Goal: Find specific page/section: Find specific page/section

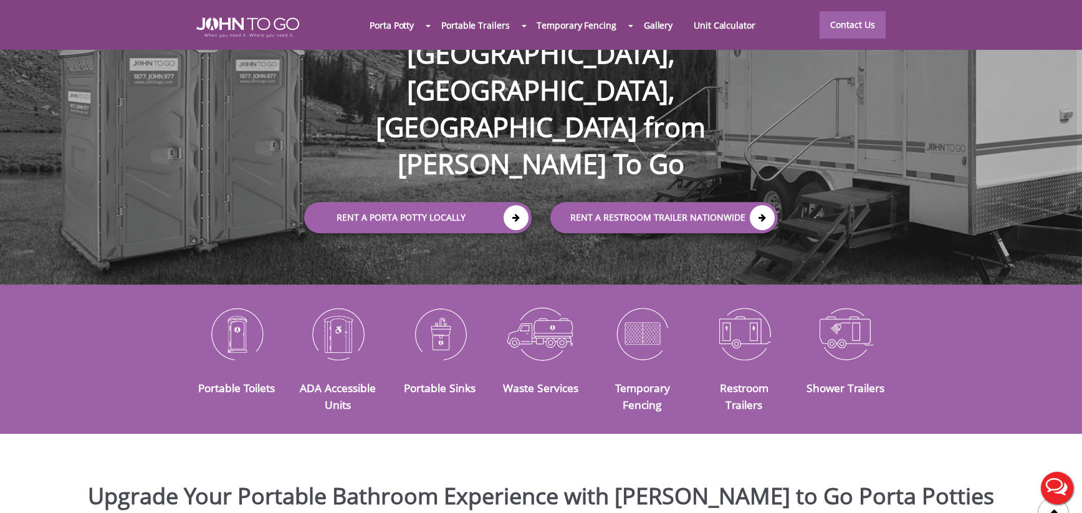
drag, startPoint x: 550, startPoint y: 403, endPoint x: 543, endPoint y: 401, distance: 7.6
click at [543, 401] on div "Portable Toilets ADA Accessible Units Portable Sinks Waste Services Temporary F…" at bounding box center [540, 359] width 729 height 116
click at [543, 401] on div "Portable Toilets ADA Accessible Units Portable Sinks Waste Services Temporary F…" at bounding box center [540, 360] width 729 height 116
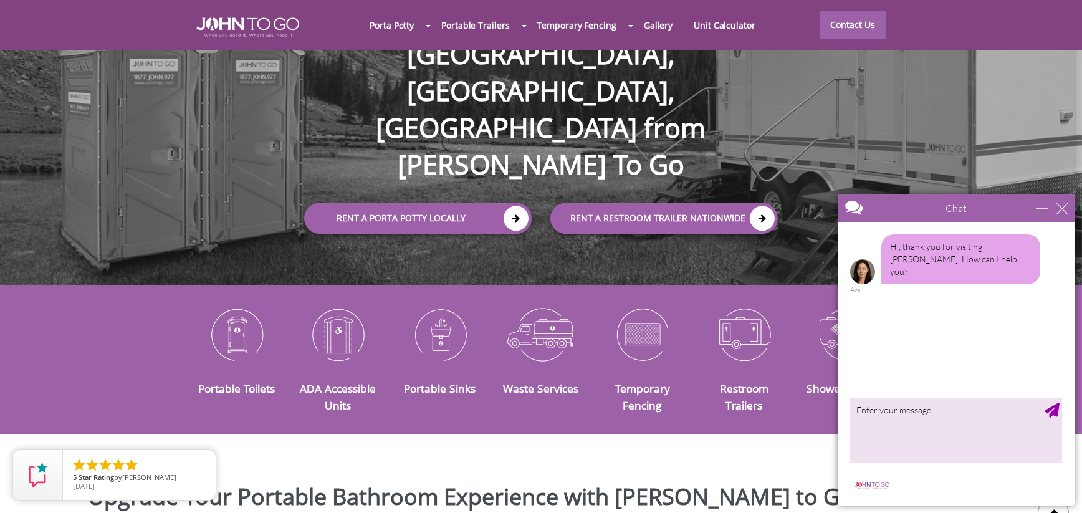
click at [538, 379] on h3 "Waste Services" at bounding box center [541, 387] width 83 height 16
click at [542, 381] on link "Waste Services" at bounding box center [540, 388] width 75 height 15
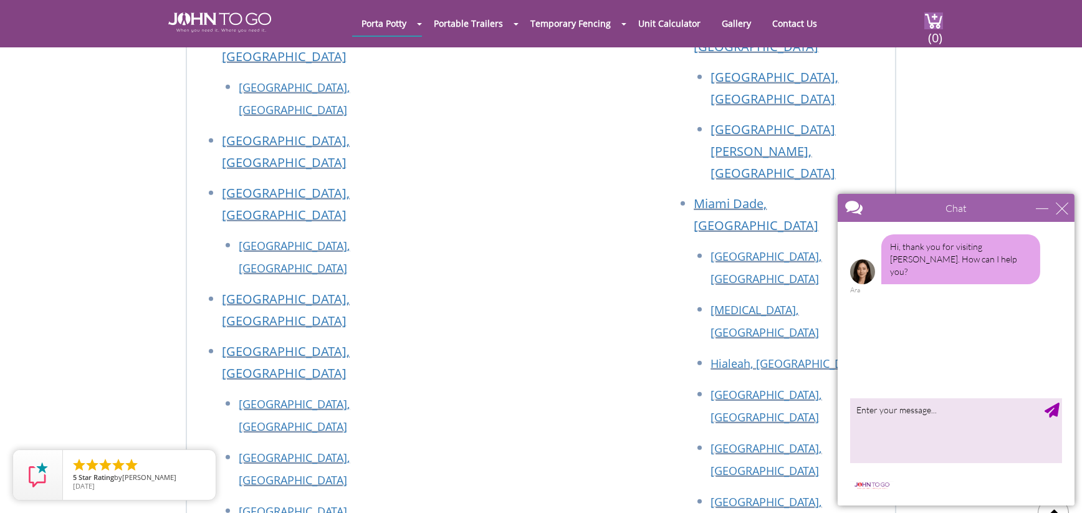
scroll to position [3179, 0]
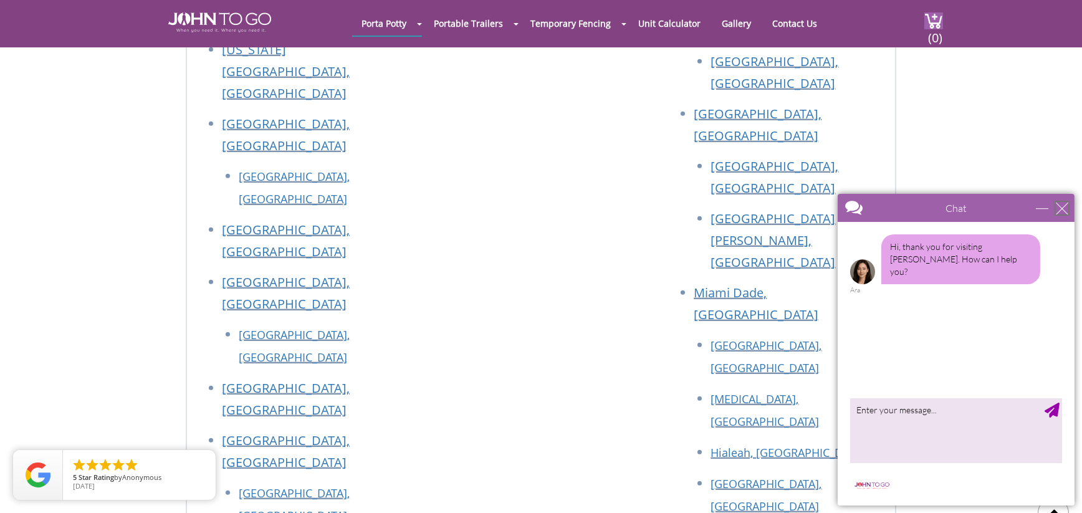
click at [1062, 213] on div "close" at bounding box center [1061, 207] width 12 height 12
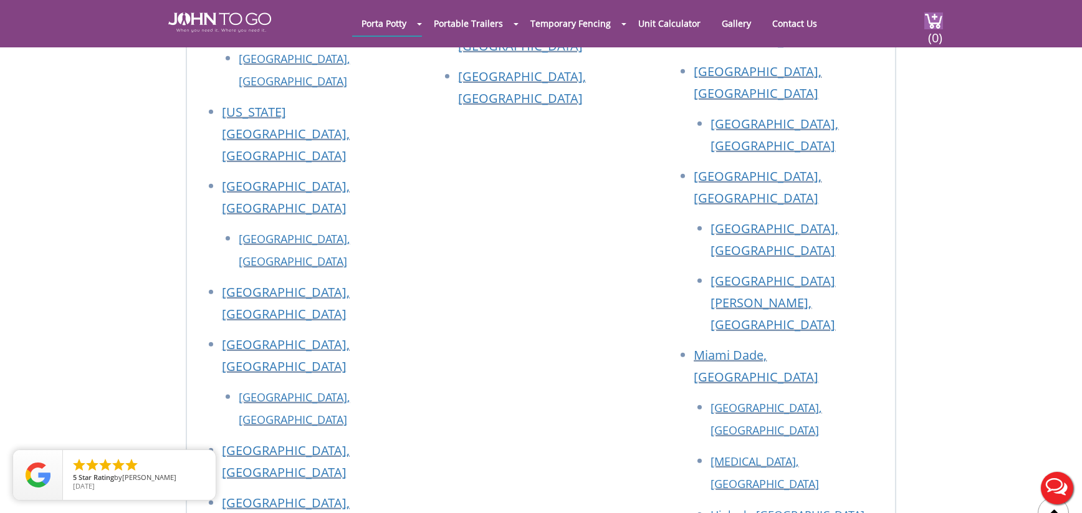
scroll to position [3241, 0]
